Goal: Information Seeking & Learning: Learn about a topic

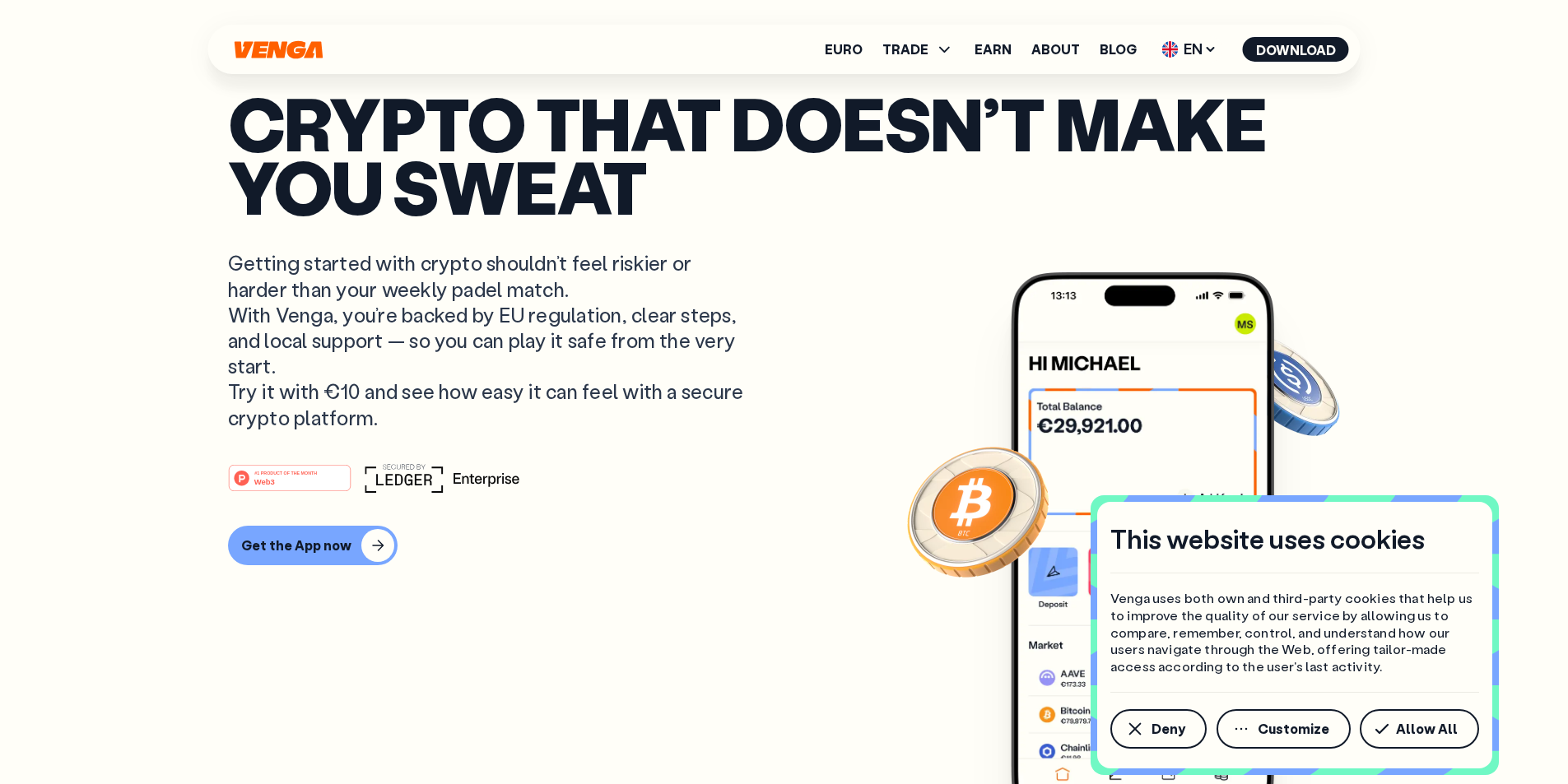
drag, startPoint x: 183, startPoint y: 91, endPoint x: 168, endPoint y: 57, distance: 37.2
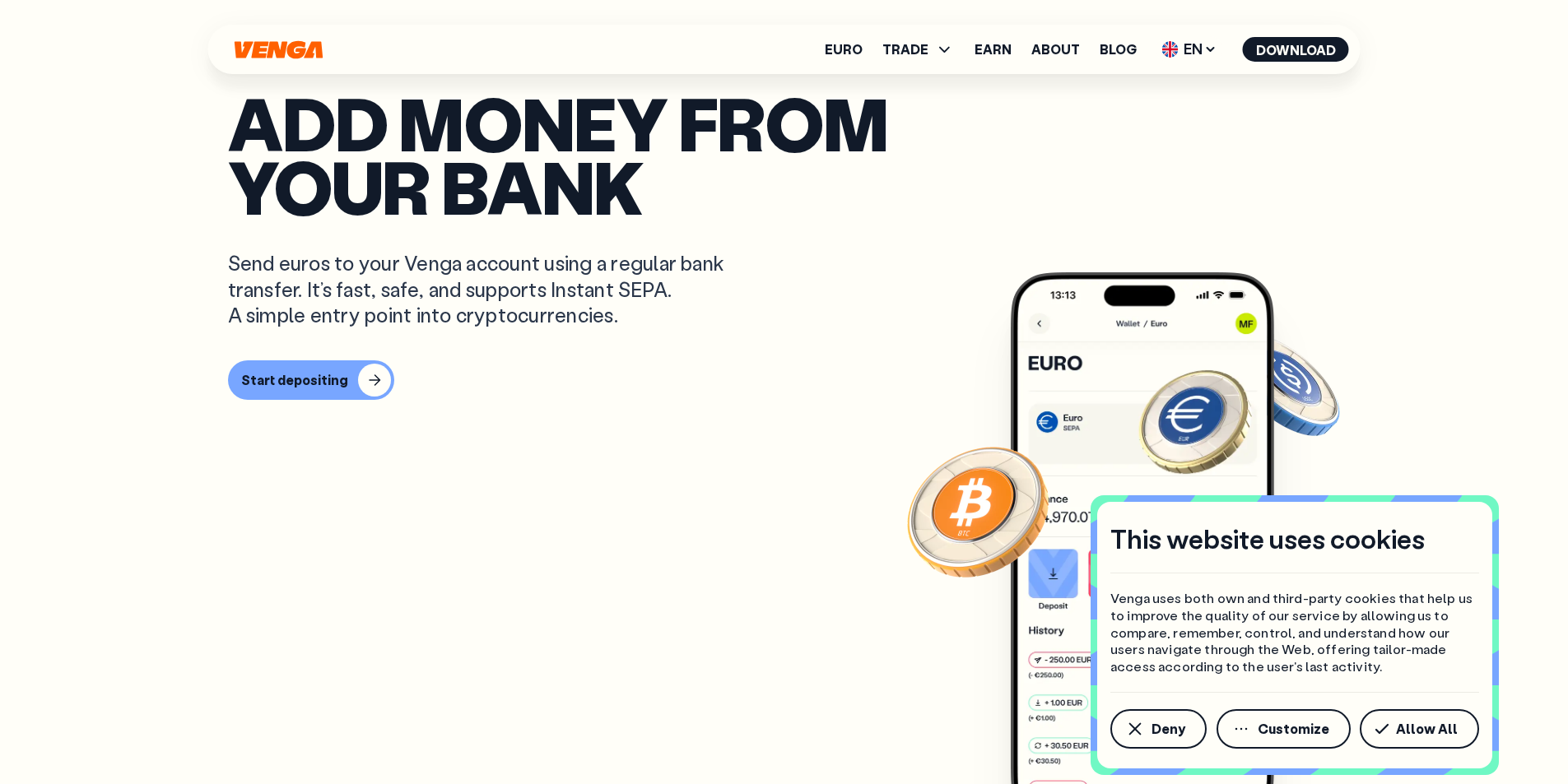
drag, startPoint x: 840, startPoint y: 331, endPoint x: 288, endPoint y: 281, distance: 554.3
click at [288, 217] on p "Add money from your bank" at bounding box center [784, 153] width 1112 height 126
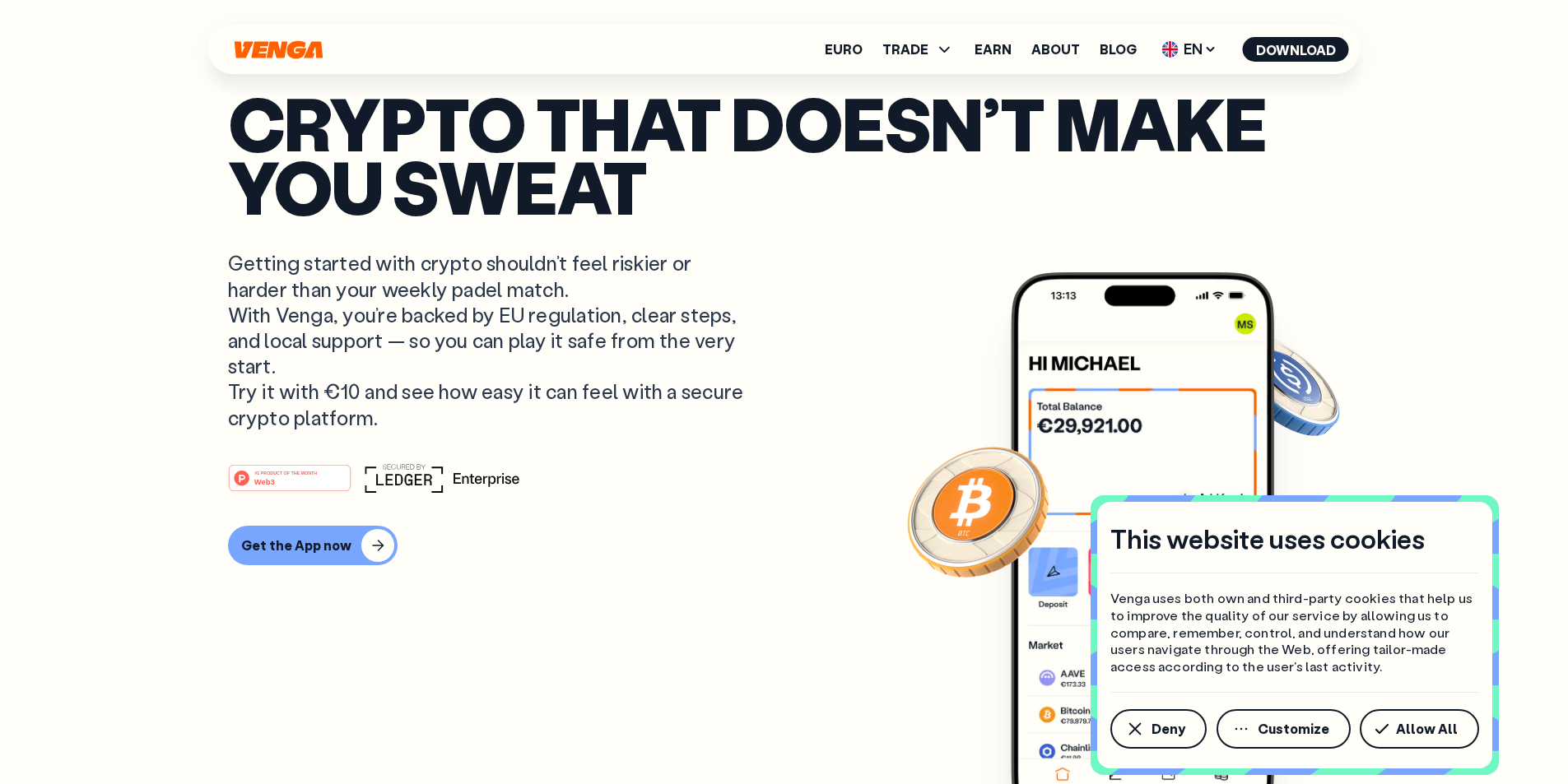
scroll to position [165, 0]
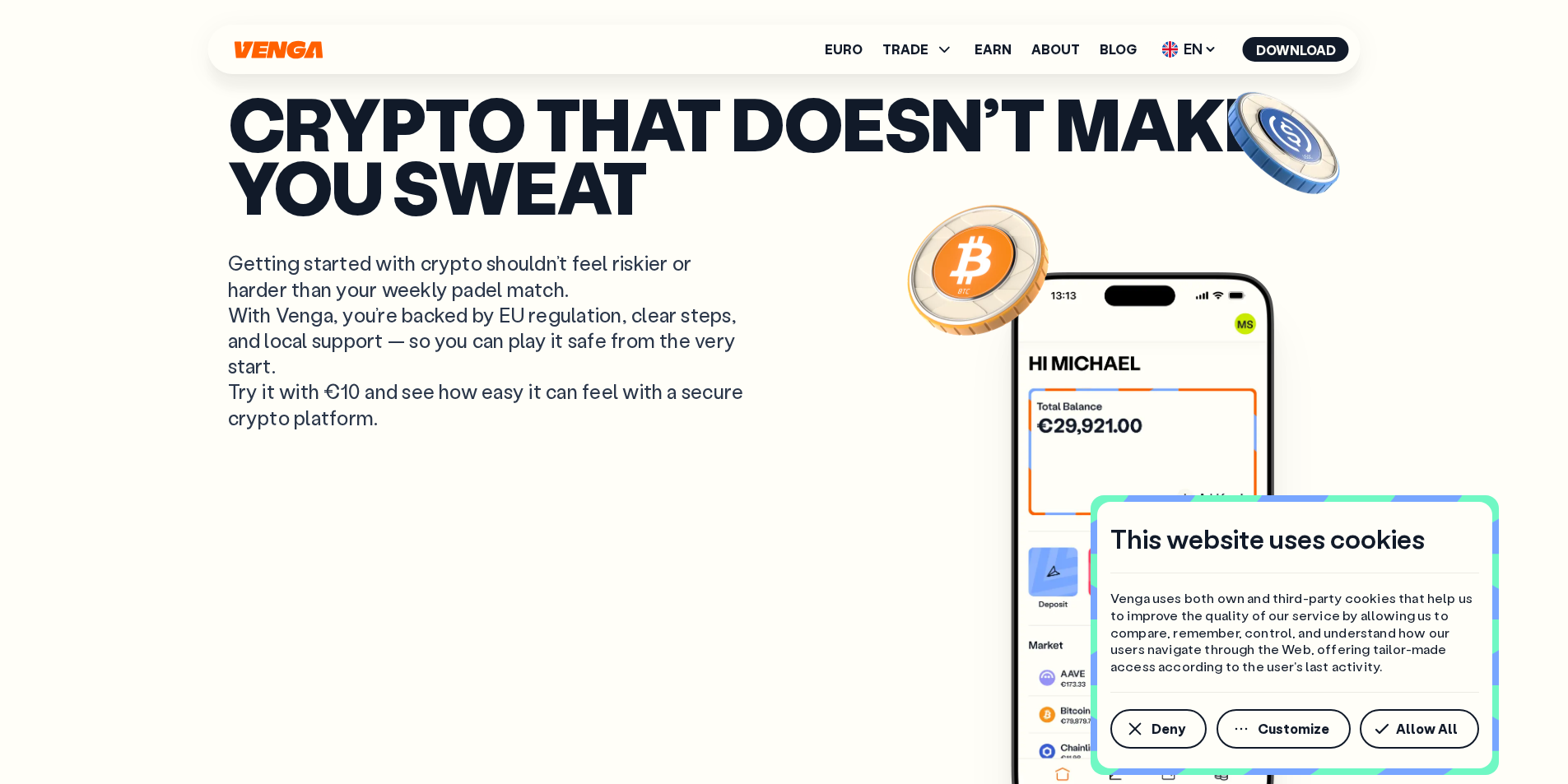
scroll to position [165, 0]
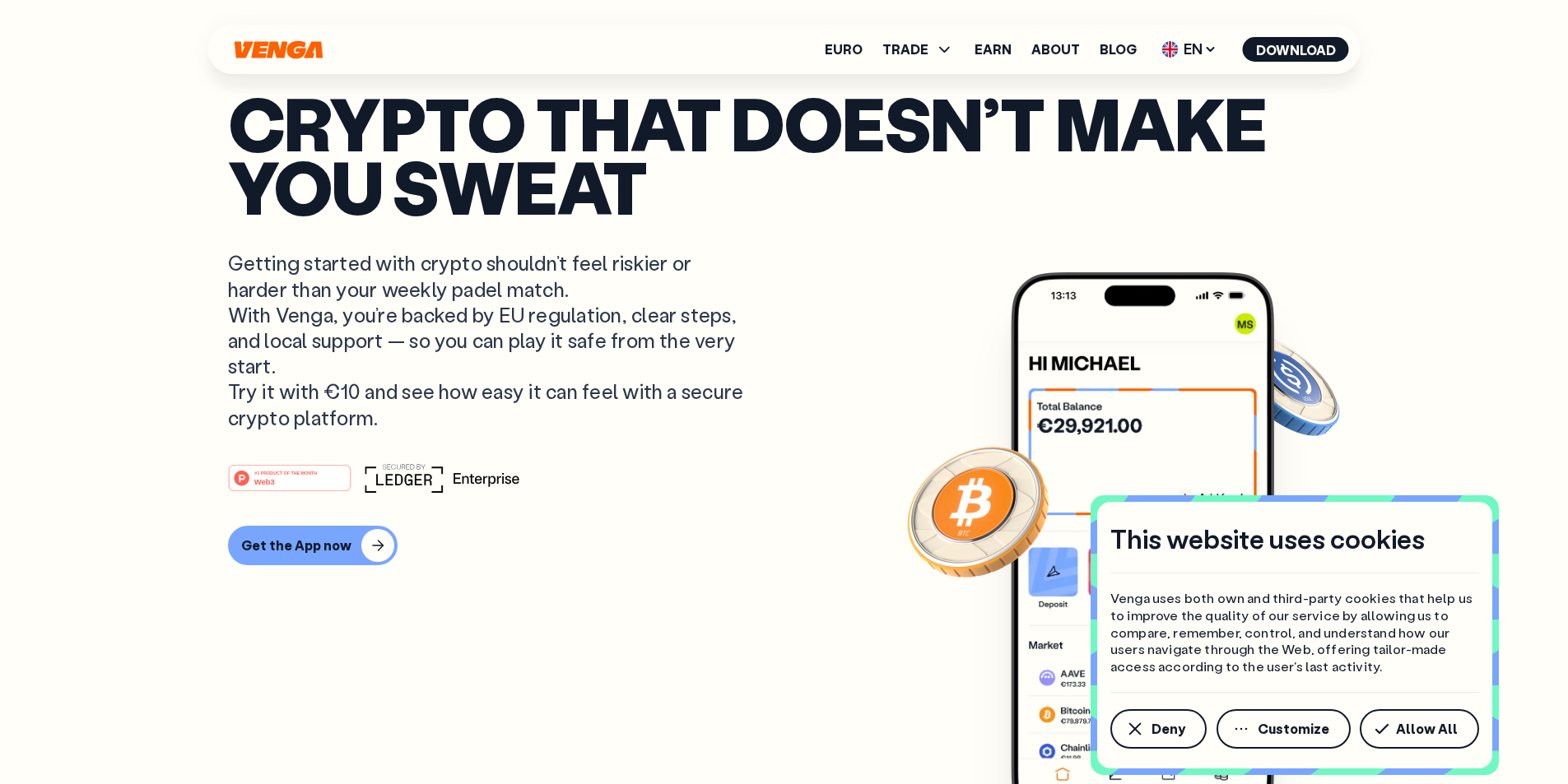
drag, startPoint x: 622, startPoint y: 610, endPoint x: 487, endPoint y: 168, distance: 462.2
click at [622, 492] on div "#1 PRODUCT OF THE MONTH Web3" at bounding box center [784, 477] width 1112 height 29
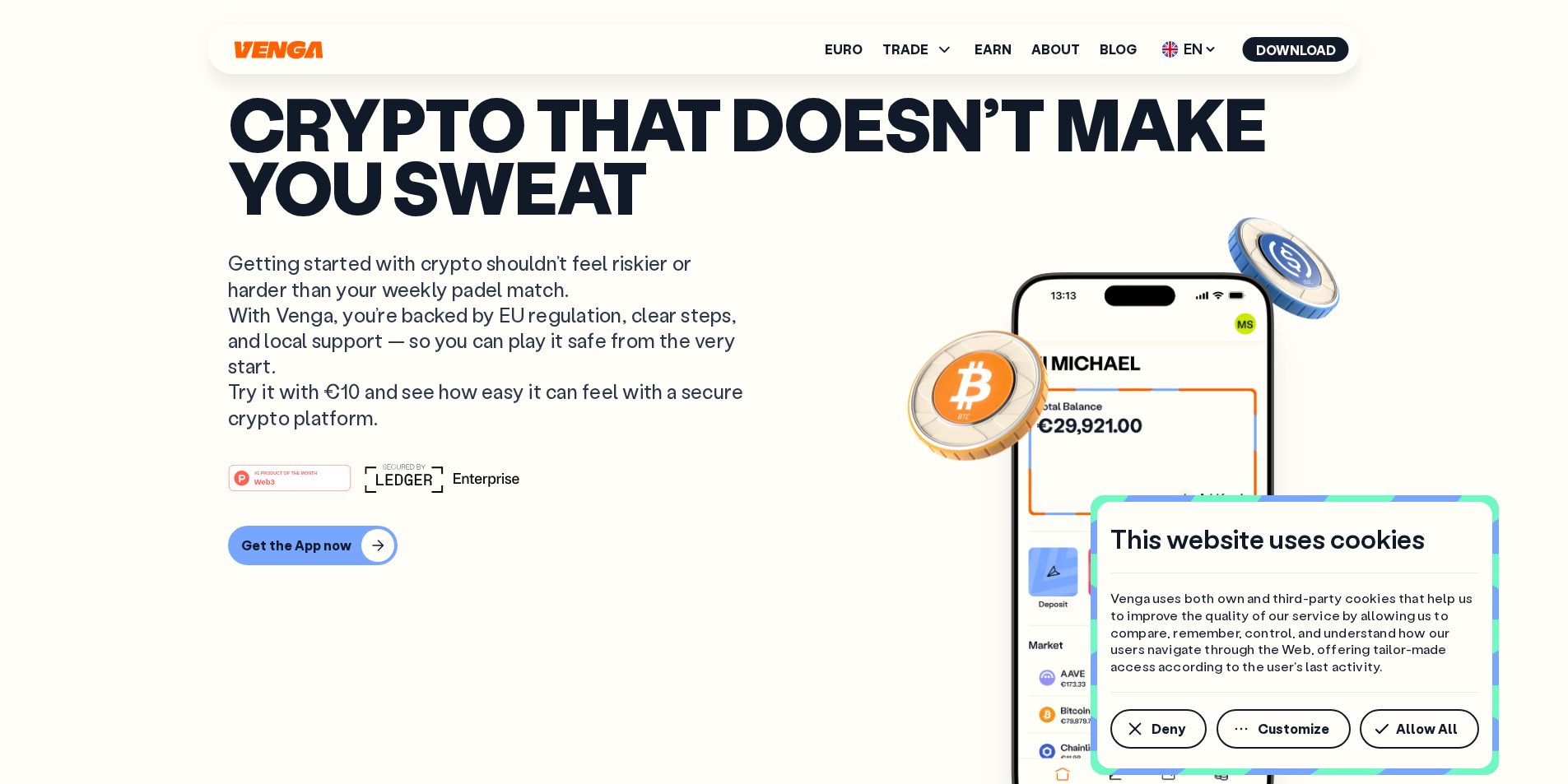
scroll to position [0, 0]
